Goal: Task Accomplishment & Management: Complete application form

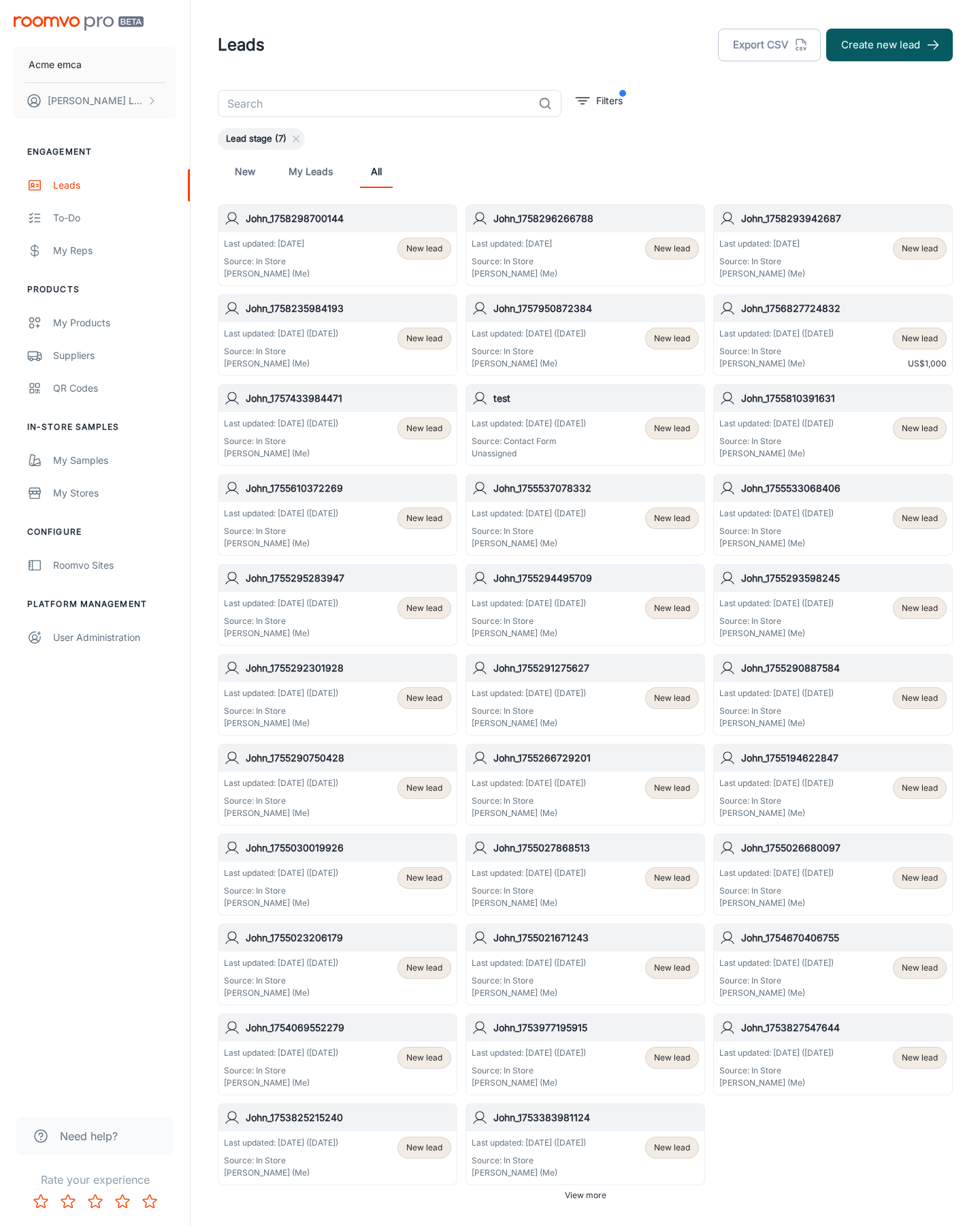
click at [889, 45] on button "Create new lead" at bounding box center [889, 45] width 127 height 33
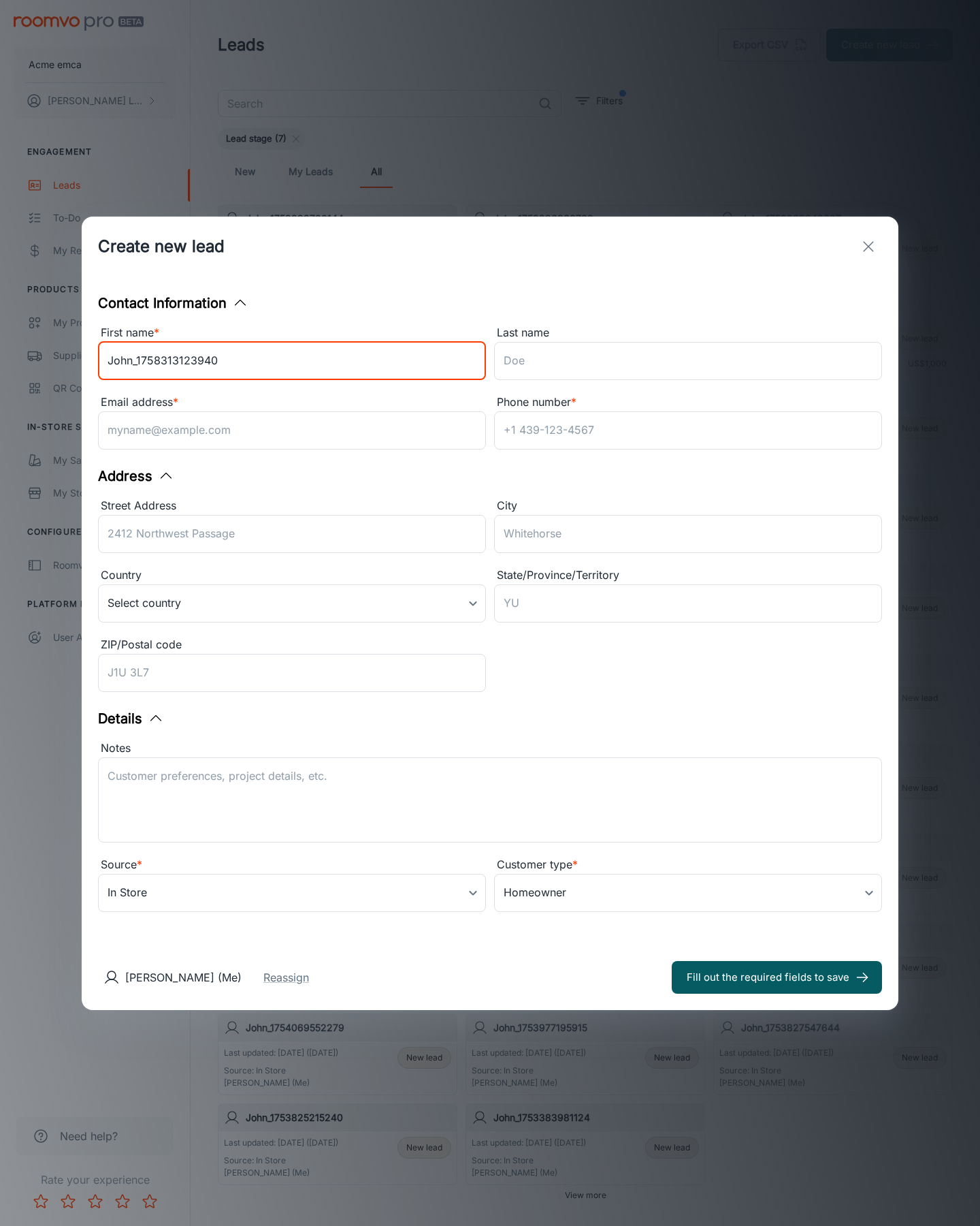
type input "John_1758313123940"
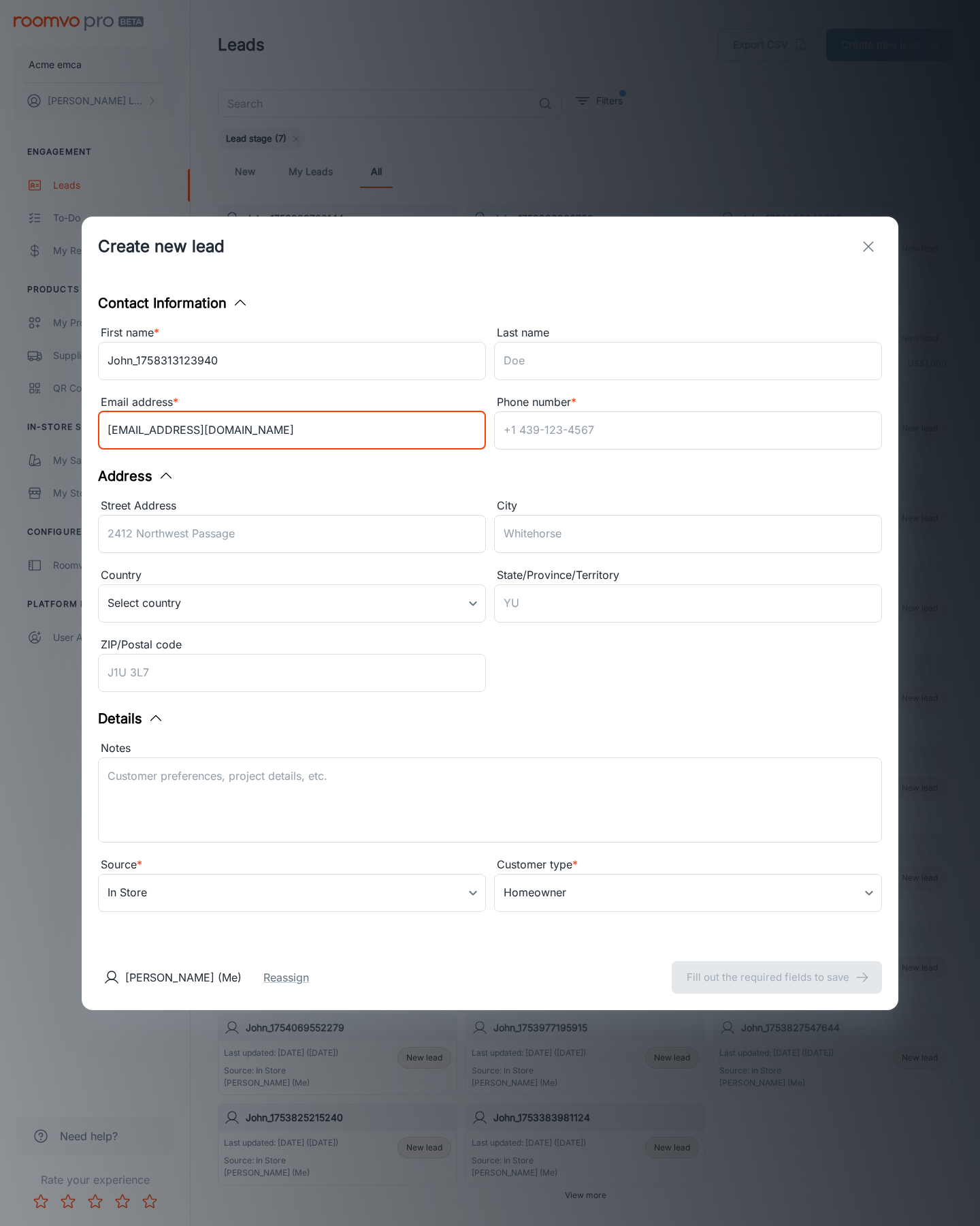
type input "[EMAIL_ADDRESS][DOMAIN_NAME]"
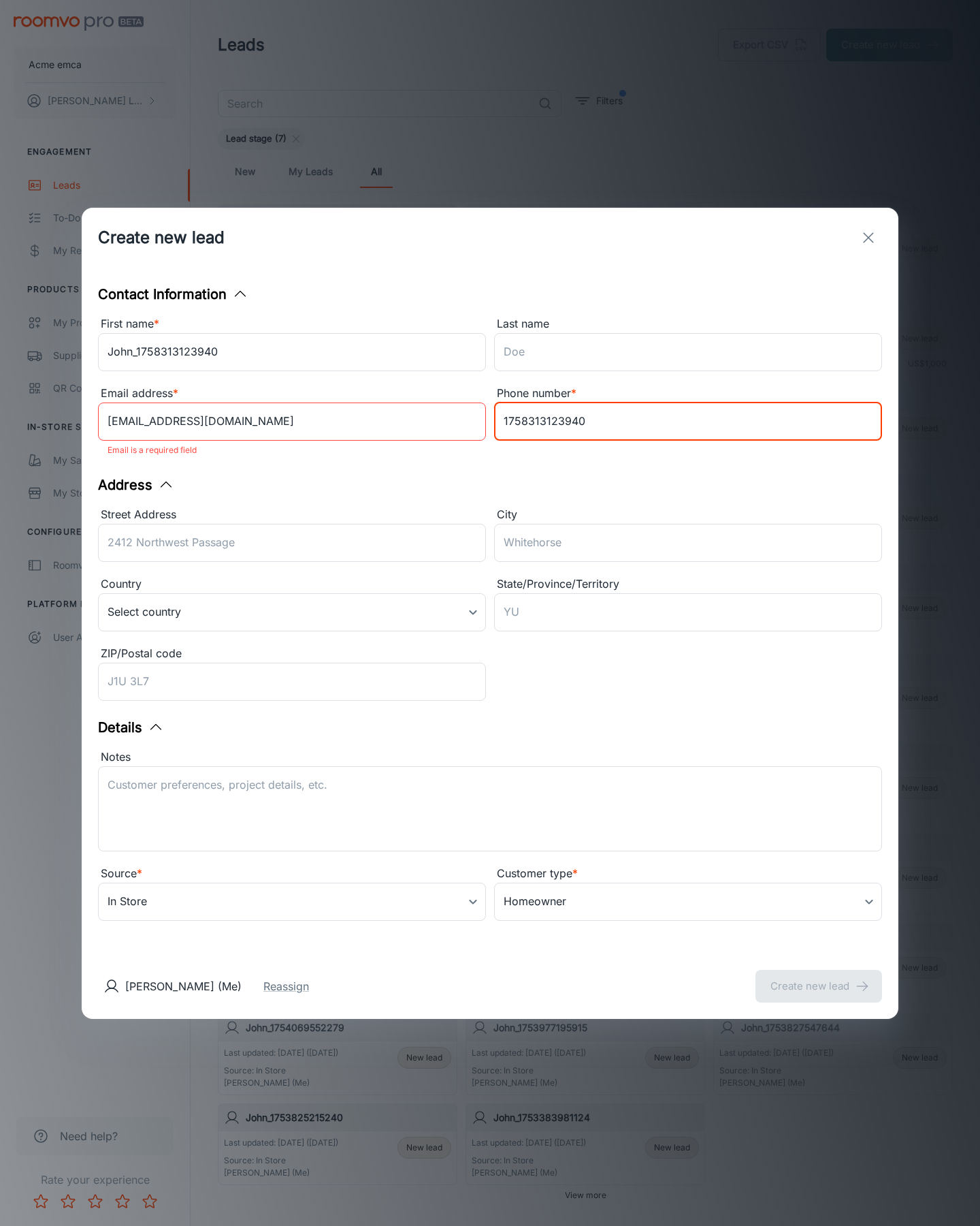
type input "1758313123940"
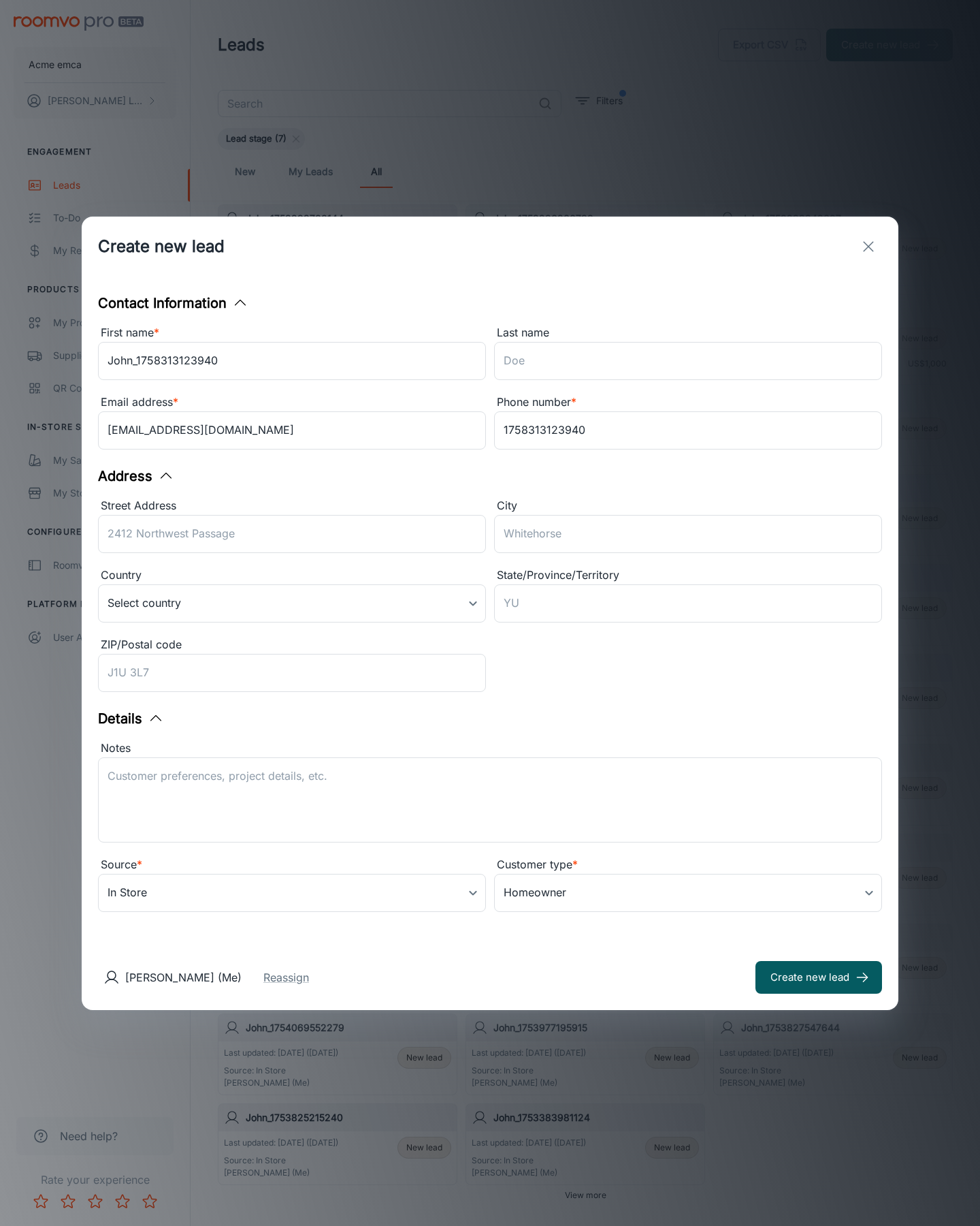
click at [819, 977] on button "Create new lead" at bounding box center [819, 977] width 127 height 33
